Goal: Task Accomplishment & Management: Use online tool/utility

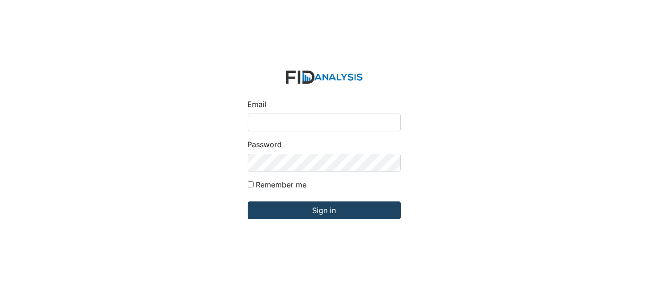
type input "[EMAIL_ADDRESS][DOMAIN_NAME]"
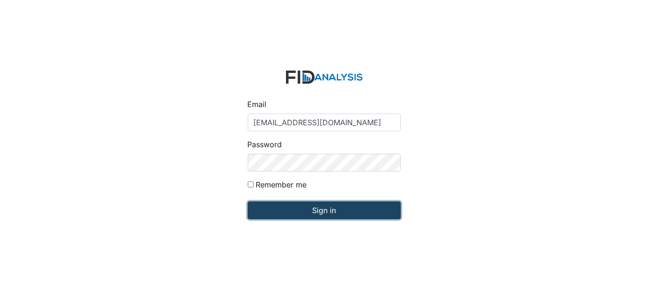
click at [323, 217] on input "Sign in" at bounding box center [324, 210] width 153 height 18
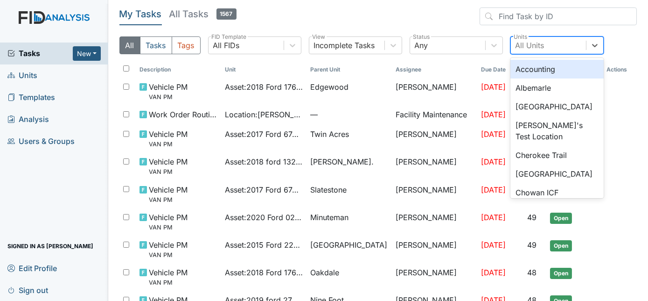
click at [527, 45] on div "All Units" at bounding box center [530, 45] width 29 height 11
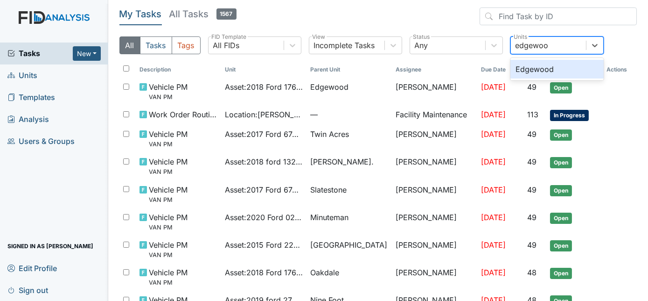
type input "edgewood"
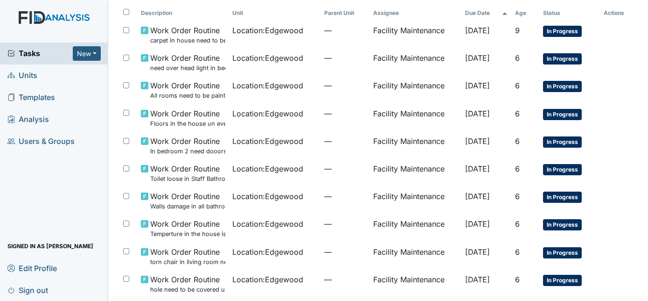
scroll to position [59, 0]
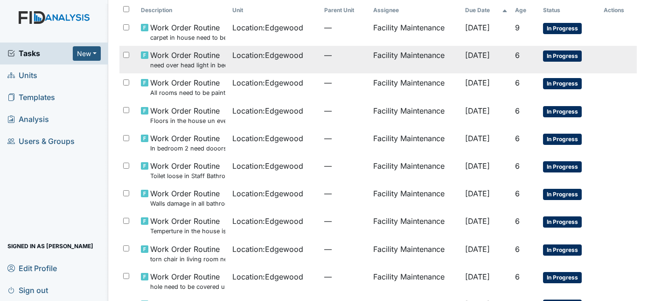
click at [300, 58] on div "Location : Edgewood" at bounding box center [275, 54] width 84 height 11
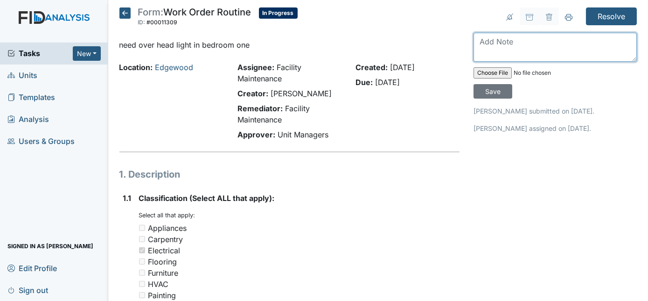
click at [518, 42] on textarea at bounding box center [555, 47] width 163 height 29
type textarea "light installed"
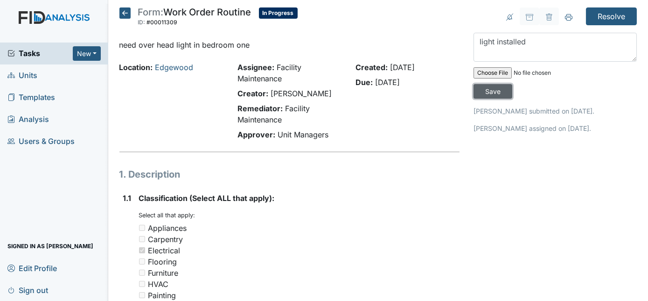
click at [512, 84] on input "Save" at bounding box center [493, 91] width 39 height 14
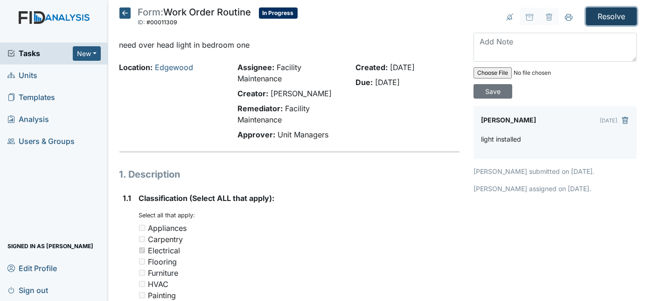
click at [599, 14] on input "Resolve" at bounding box center [611, 16] width 51 height 18
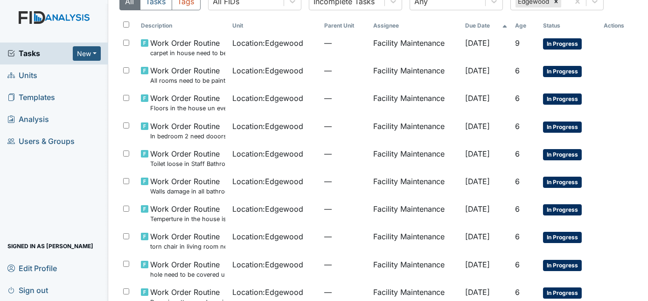
scroll to position [105, 0]
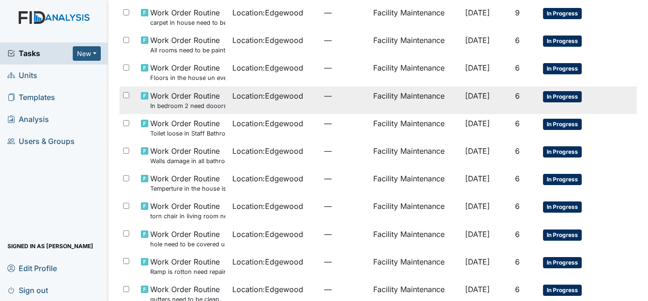
click at [284, 99] on span "Location : Edgewood" at bounding box center [268, 95] width 71 height 11
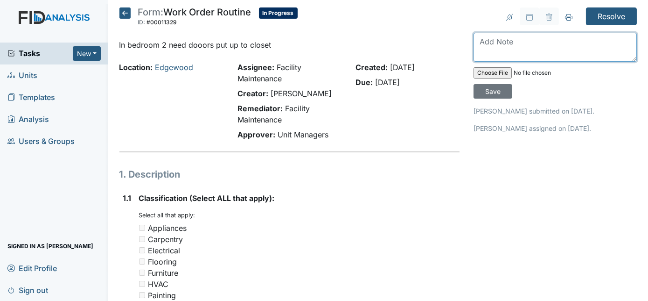
click at [530, 45] on textarea at bounding box center [555, 47] width 163 height 29
type textarea "closet covered"
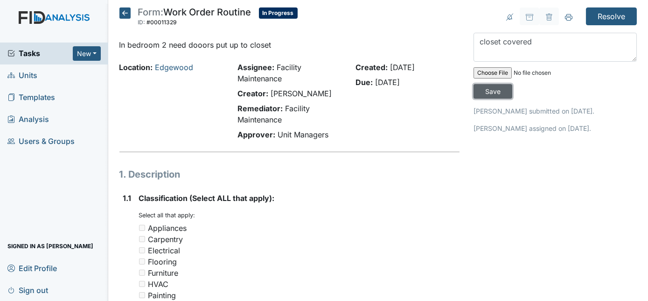
click at [512, 84] on input "Save" at bounding box center [493, 91] width 39 height 14
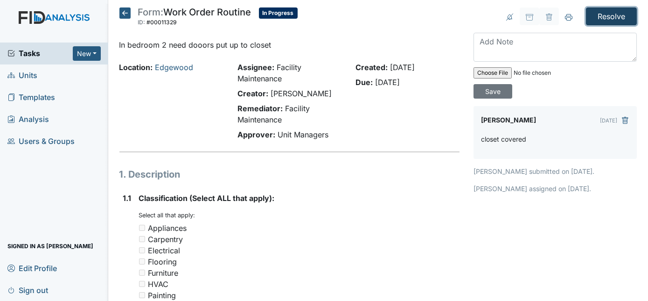
click at [613, 21] on input "Resolve" at bounding box center [611, 16] width 51 height 18
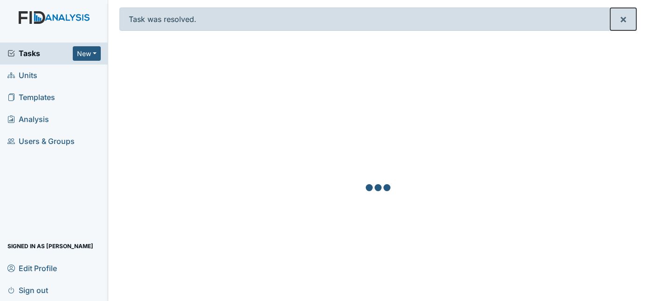
click at [613, 21] on button "×" at bounding box center [623, 19] width 26 height 22
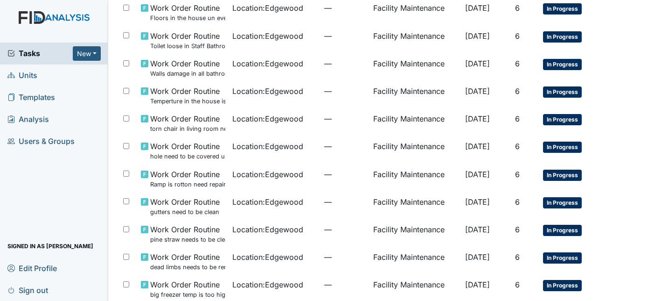
scroll to position [146, 0]
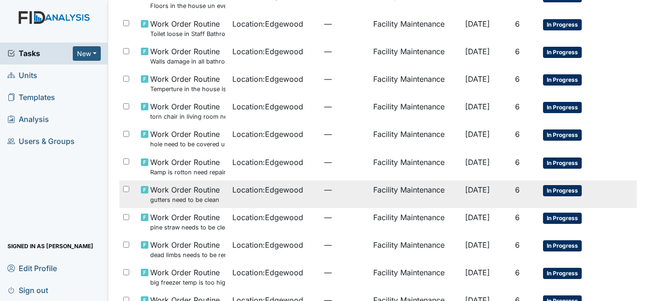
click at [264, 190] on span "Location : Edgewood" at bounding box center [268, 189] width 71 height 11
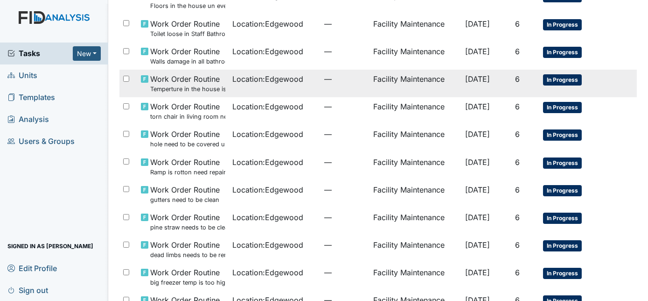
click at [321, 82] on td "—" at bounding box center [345, 84] width 49 height 28
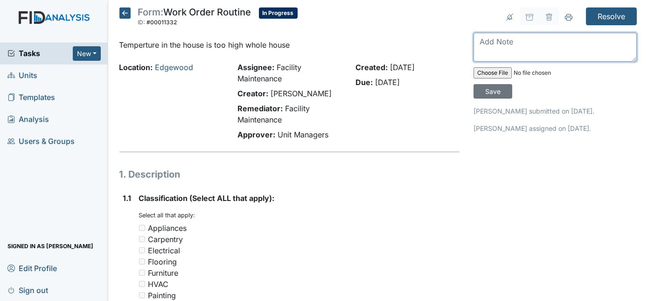
click at [513, 38] on textarea at bounding box center [555, 47] width 163 height 29
type textarea "turned thermostat down"
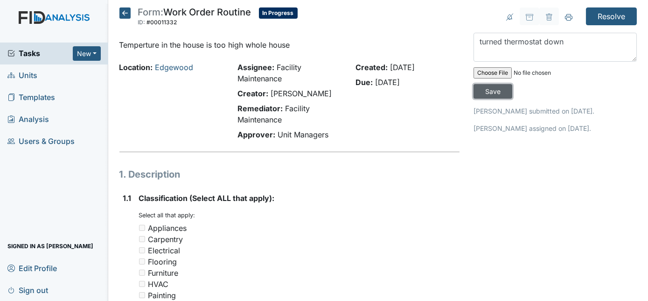
click at [512, 84] on input "Save" at bounding box center [493, 91] width 39 height 14
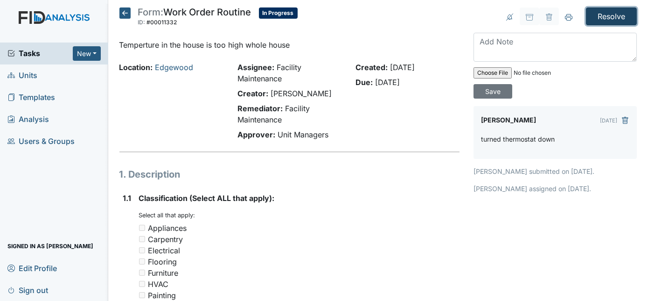
click at [612, 20] on input "Resolve" at bounding box center [611, 16] width 51 height 18
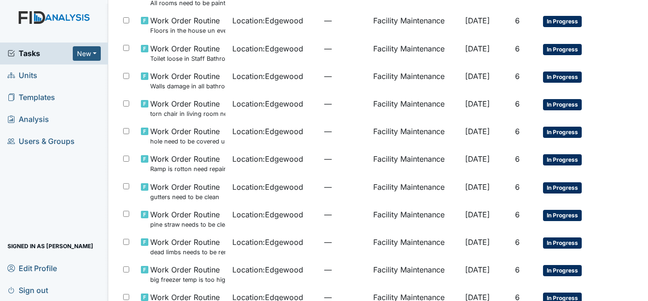
scroll to position [153, 0]
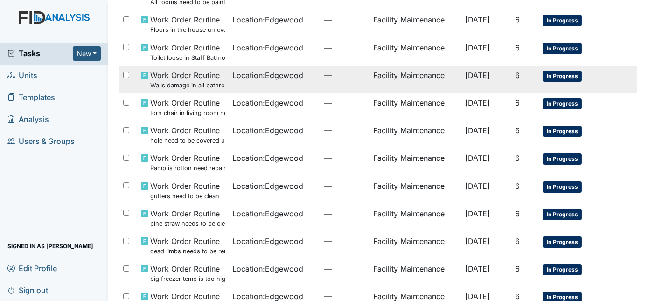
click at [324, 78] on span "—" at bounding box center [345, 75] width 42 height 11
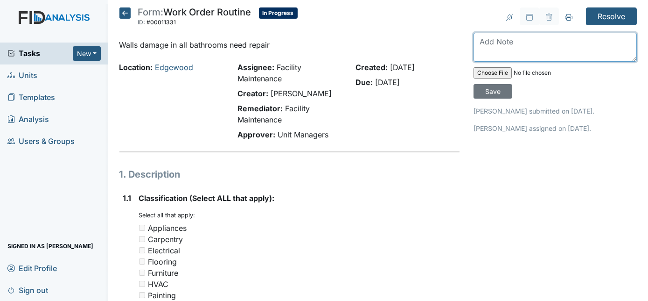
click at [499, 36] on textarea at bounding box center [555, 47] width 163 height 29
type textarea "patched and painted"
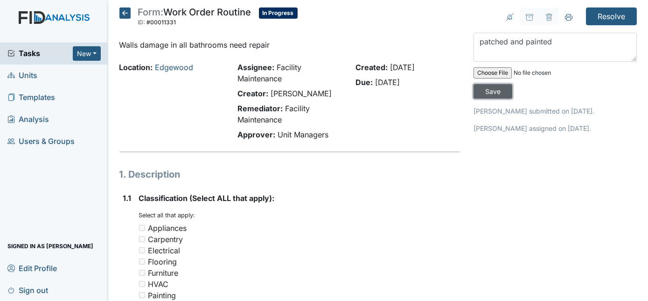
click at [512, 84] on input "Save" at bounding box center [493, 91] width 39 height 14
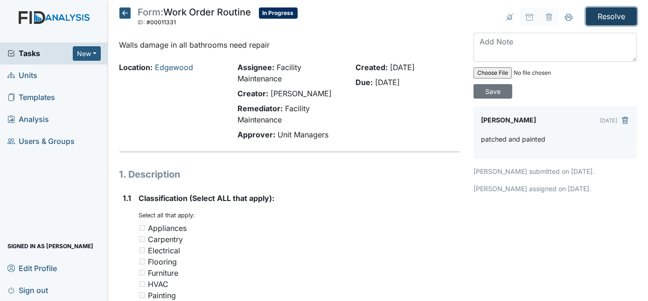
click at [610, 12] on input "Resolve" at bounding box center [611, 16] width 51 height 18
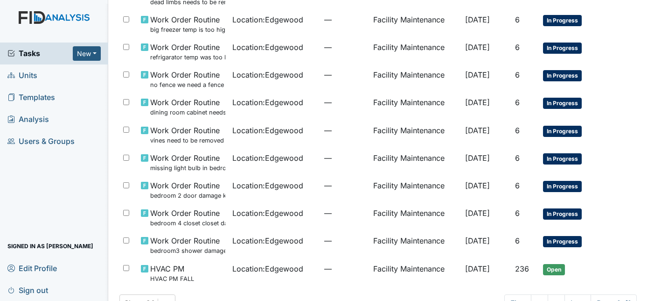
scroll to position [376, 0]
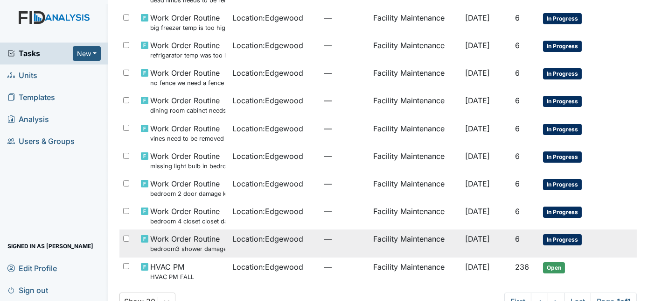
click at [336, 239] on span "—" at bounding box center [345, 238] width 42 height 11
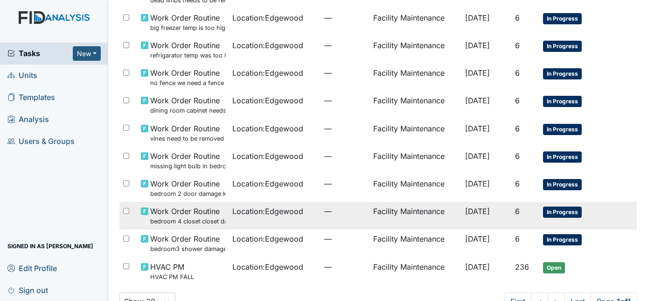
click at [296, 224] on td "Location : Edgewood" at bounding box center [275, 216] width 92 height 28
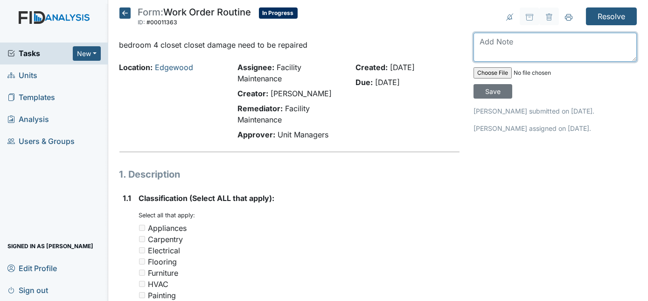
click at [519, 34] on textarea at bounding box center [555, 47] width 163 height 29
type textarea "no damage found"
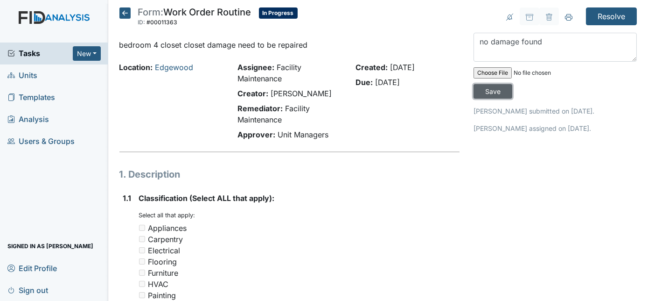
click at [512, 84] on input "Save" at bounding box center [493, 91] width 39 height 14
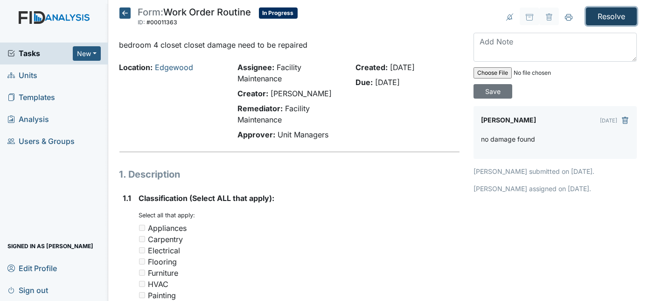
click at [606, 18] on input "Resolve" at bounding box center [611, 16] width 51 height 18
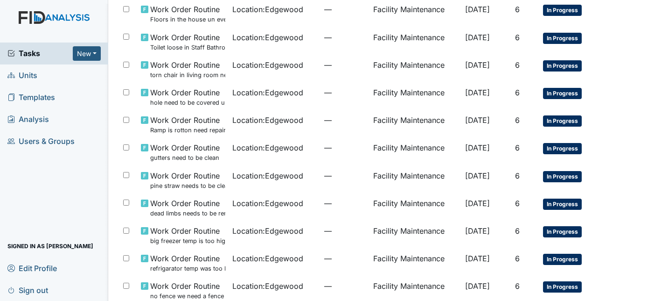
scroll to position [186, 0]
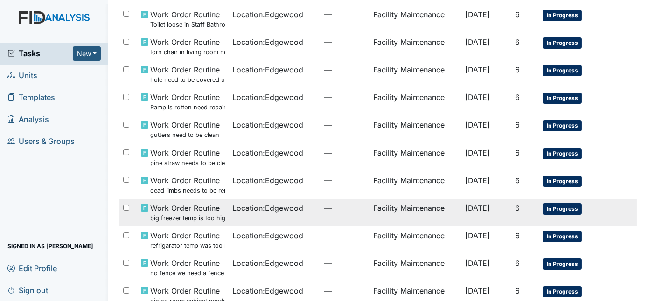
click at [308, 213] on td "Location : Edgewood" at bounding box center [275, 212] width 92 height 28
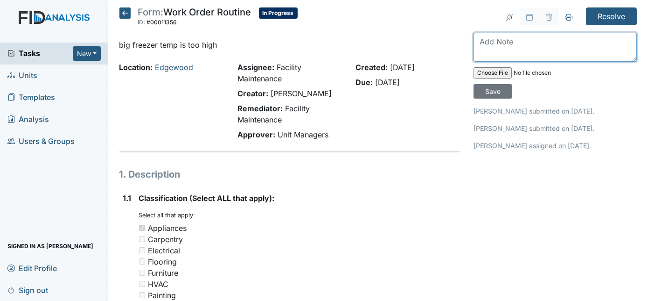
click at [489, 47] on textarea at bounding box center [555, 47] width 163 height 29
type textarea "freezer adjusted"
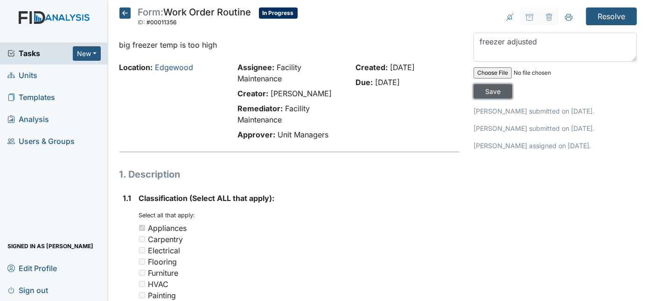
click at [512, 84] on input "Save" at bounding box center [493, 91] width 39 height 14
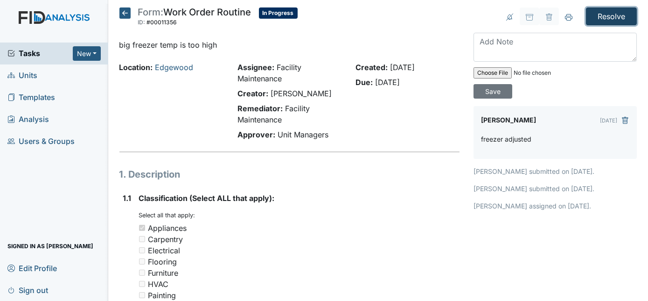
click at [602, 22] on input "Resolve" at bounding box center [611, 16] width 51 height 18
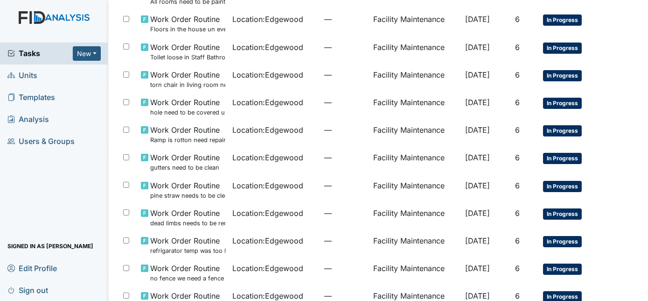
scroll to position [170, 0]
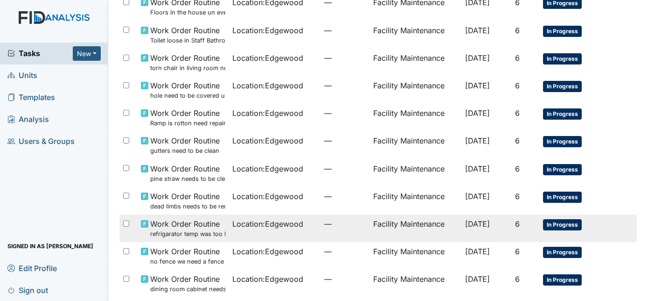
click at [301, 232] on td "Location : [GEOGRAPHIC_DATA]" at bounding box center [275, 228] width 92 height 28
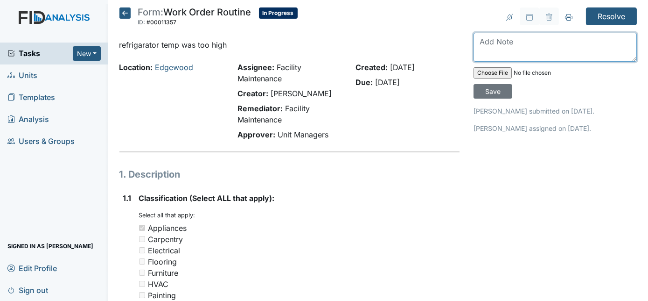
click at [491, 47] on textarea at bounding box center [555, 47] width 163 height 29
type textarea "fridge adjusted"
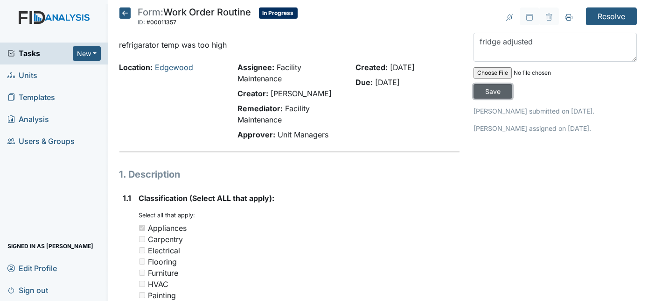
click at [512, 84] on input "Save" at bounding box center [493, 91] width 39 height 14
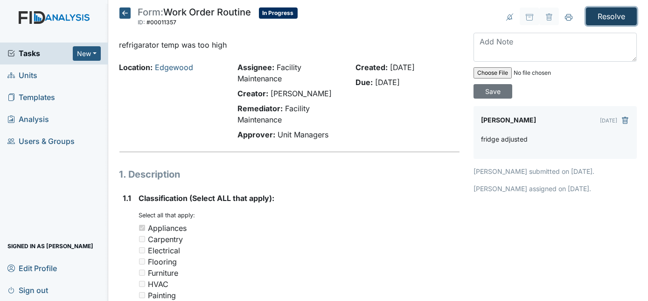
click at [601, 17] on input "Resolve" at bounding box center [611, 16] width 51 height 18
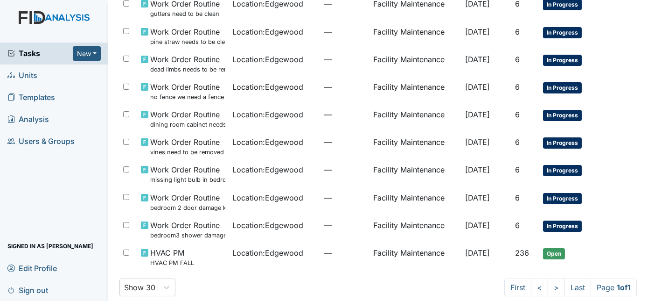
scroll to position [299, 0]
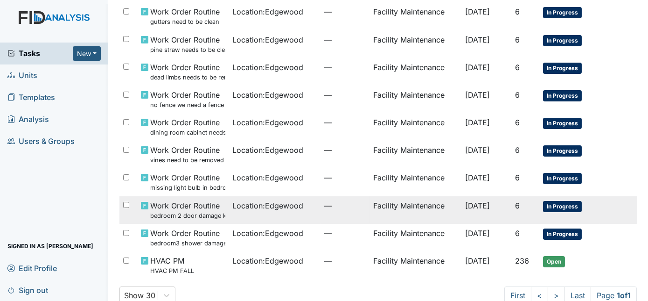
click at [287, 213] on td "Location : Edgewood" at bounding box center [275, 210] width 92 height 28
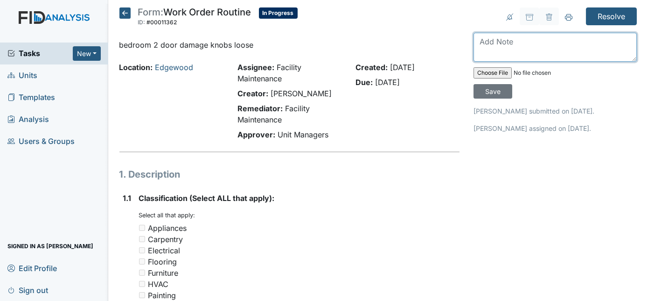
click at [504, 47] on textarea at bounding box center [555, 47] width 163 height 29
type textarea "fixed"
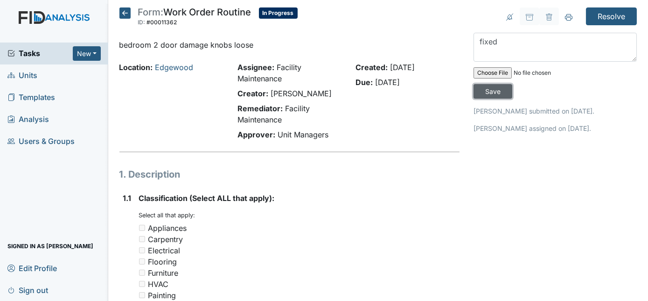
click at [512, 84] on input "Save" at bounding box center [493, 91] width 39 height 14
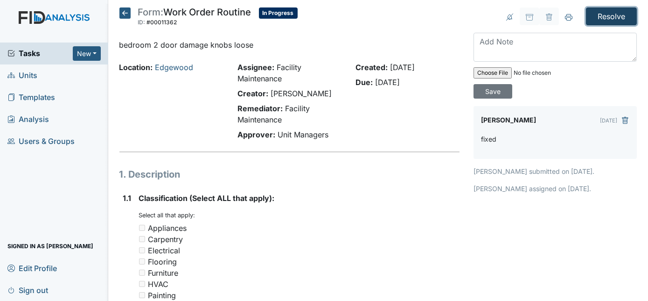
click at [610, 20] on input "Resolve" at bounding box center [611, 16] width 51 height 18
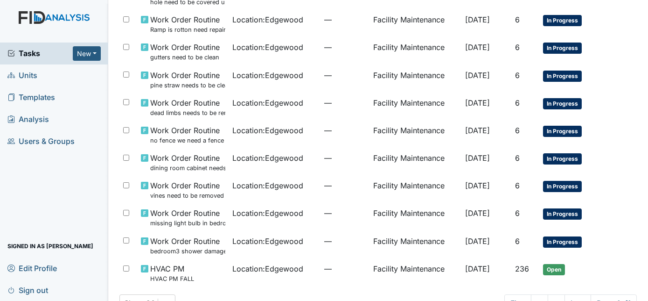
scroll to position [290, 0]
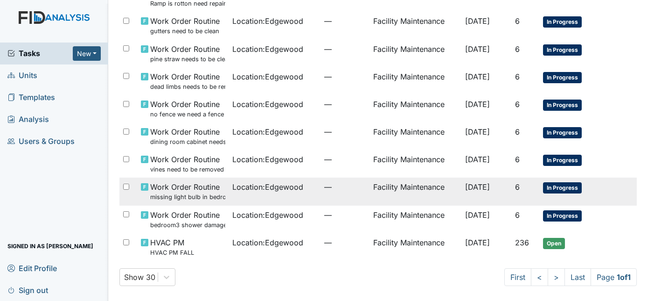
click at [292, 194] on td "Location : [GEOGRAPHIC_DATA]" at bounding box center [275, 191] width 92 height 28
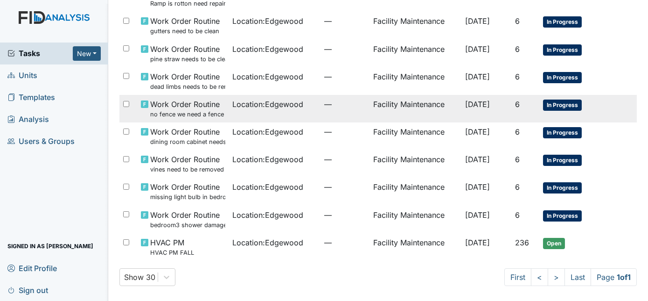
click at [336, 107] on span "—" at bounding box center [345, 103] width 42 height 11
